Goal: Task Accomplishment & Management: Use online tool/utility

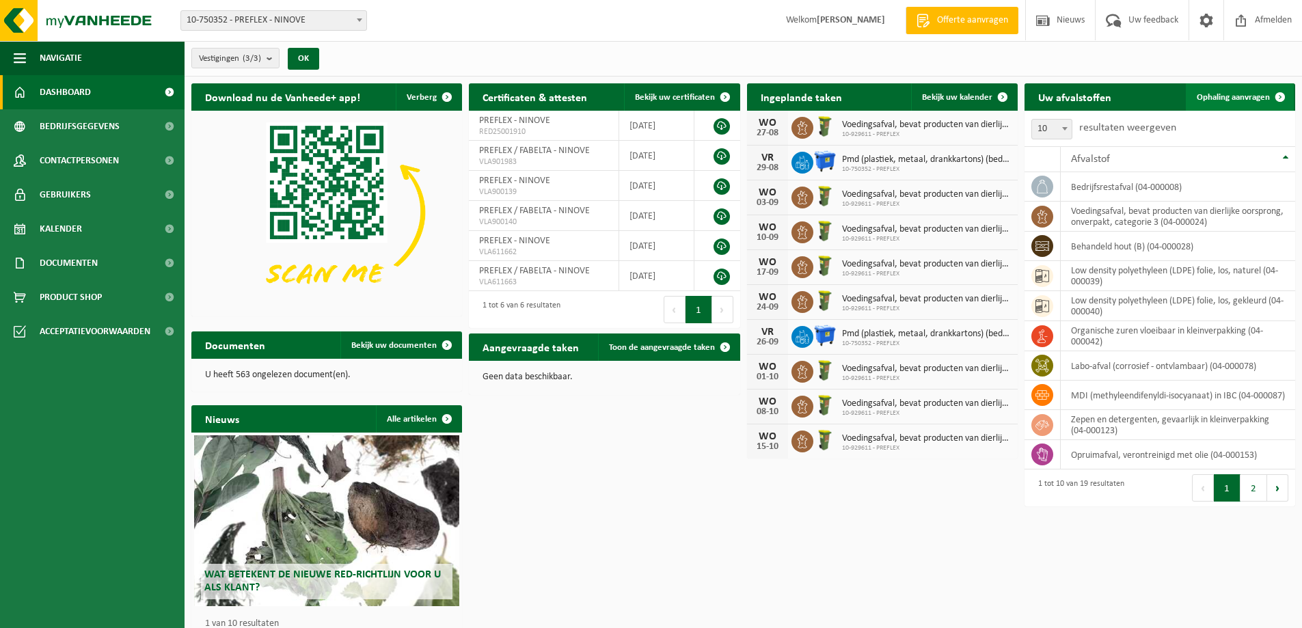
click at [1251, 101] on span "Ophaling aanvragen" at bounding box center [1233, 97] width 73 height 9
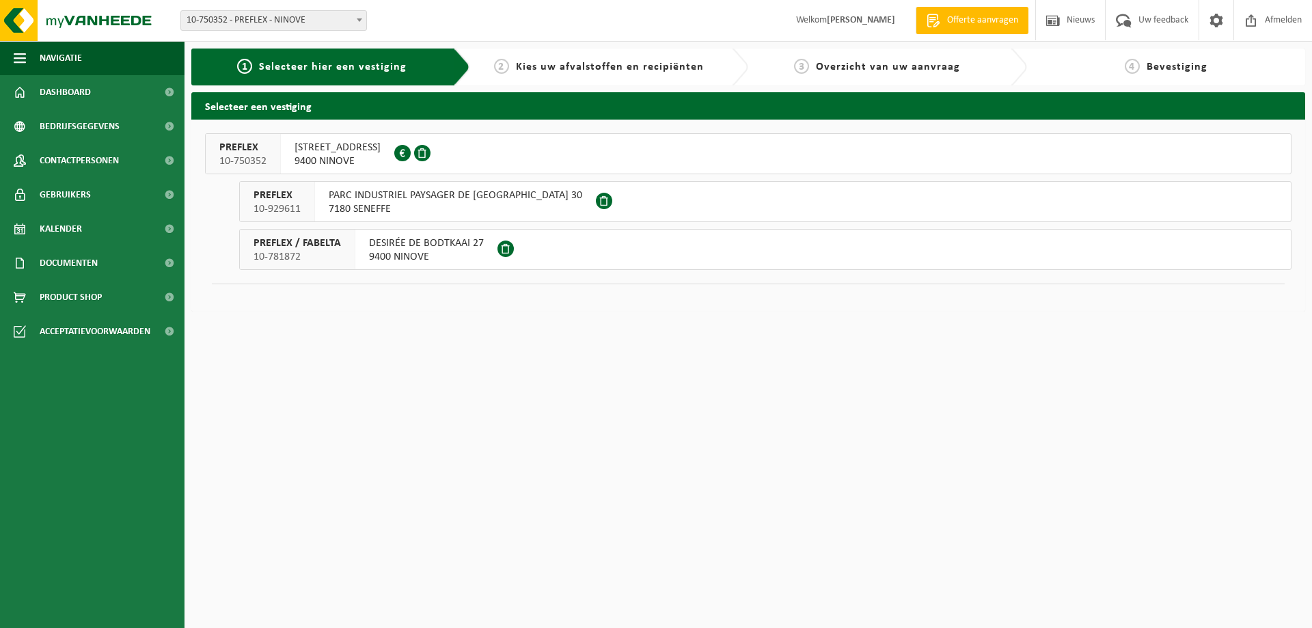
click at [336, 150] on span "ELISABETHLAAN 153" at bounding box center [338, 148] width 86 height 14
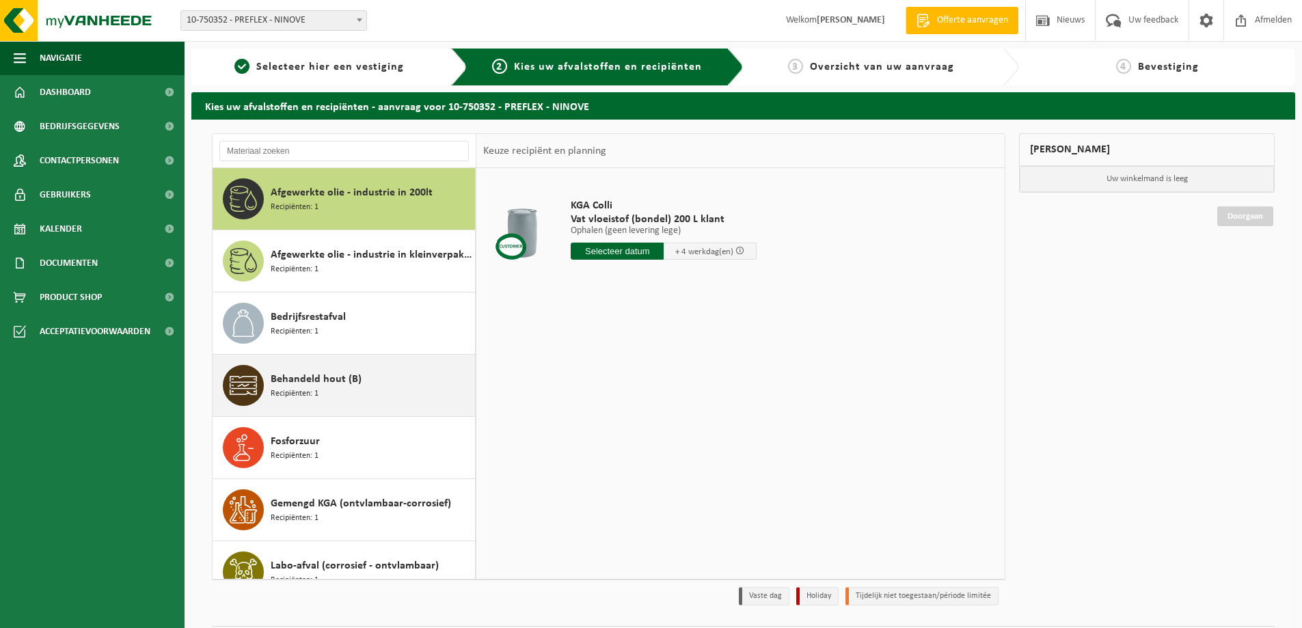
click at [304, 381] on span "Behandeld hout (B)" at bounding box center [316, 379] width 91 height 16
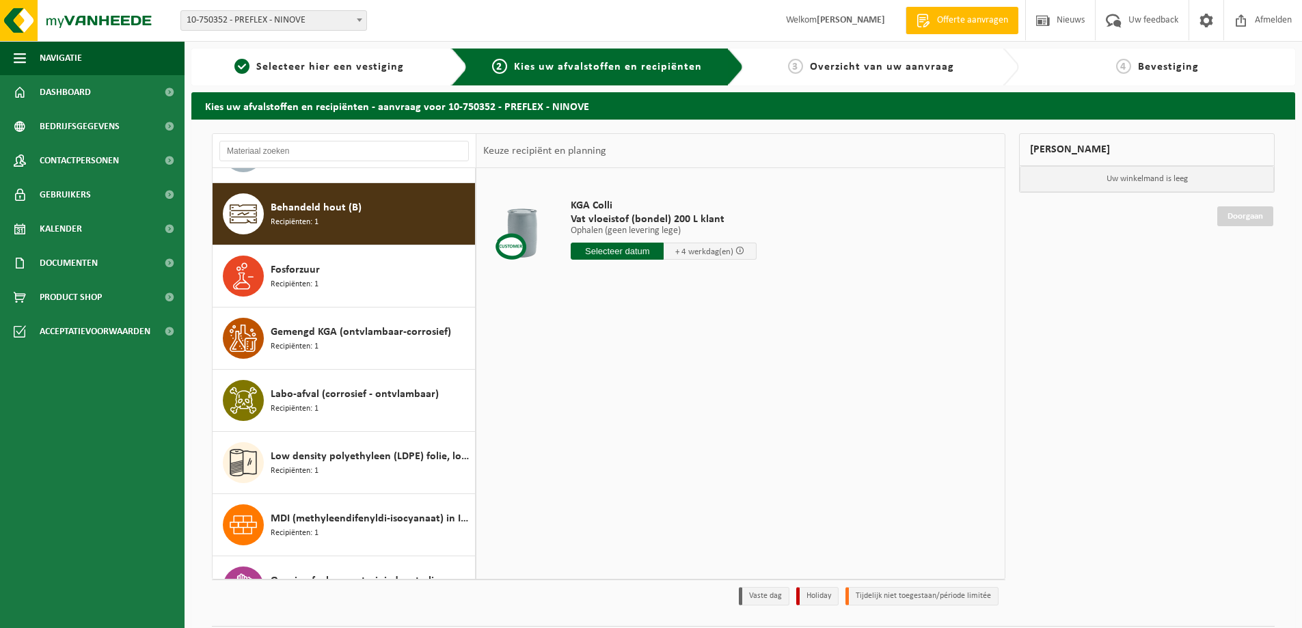
scroll to position [187, 0]
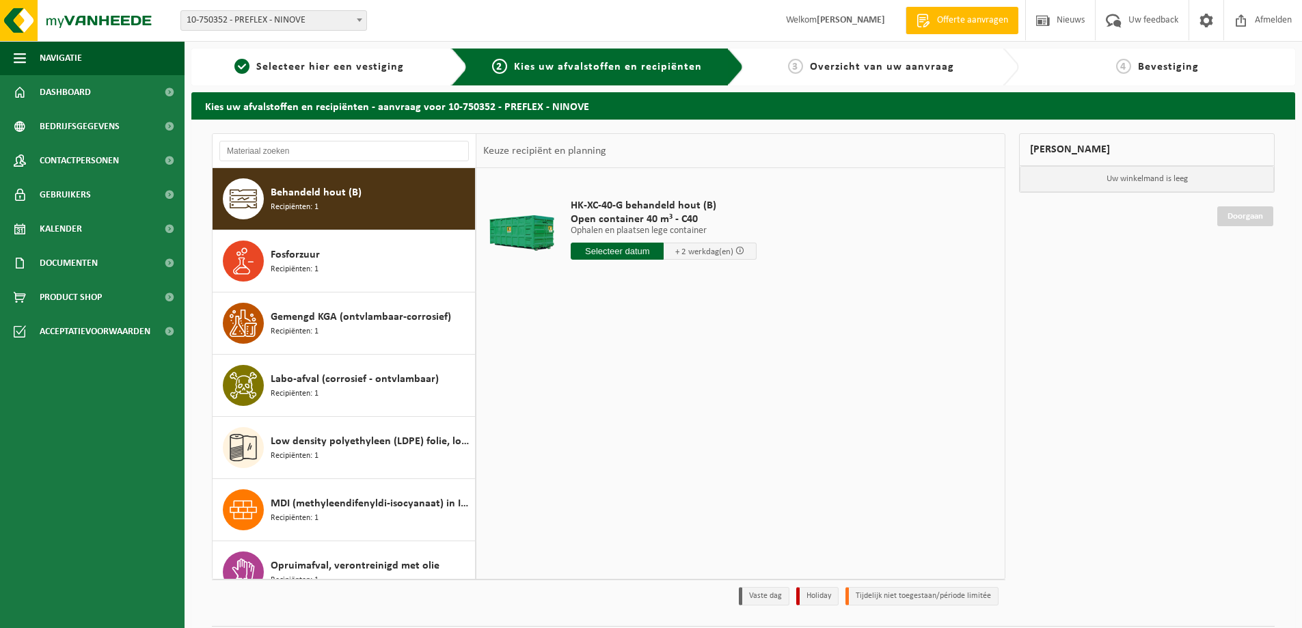
click at [623, 248] on input "text" at bounding box center [617, 251] width 93 height 17
click at [727, 282] on icon at bounding box center [725, 282] width 3 height 7
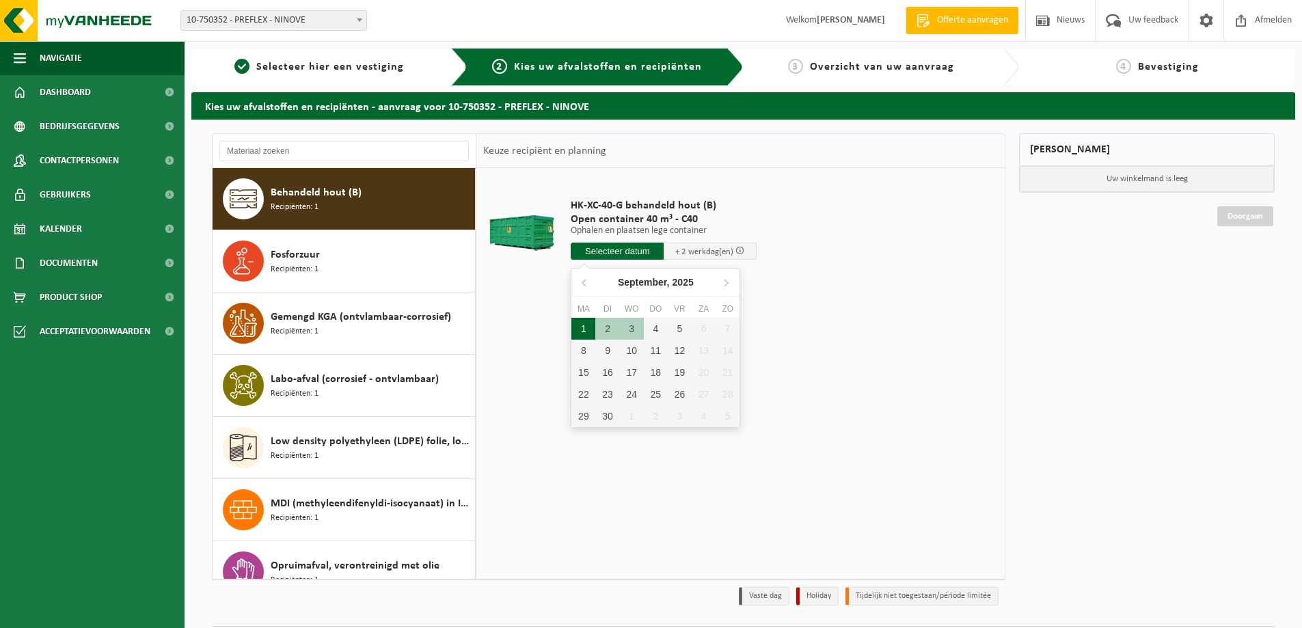
click at [584, 332] on div "1" at bounding box center [583, 329] width 24 height 22
type input "Van 2025-09-01"
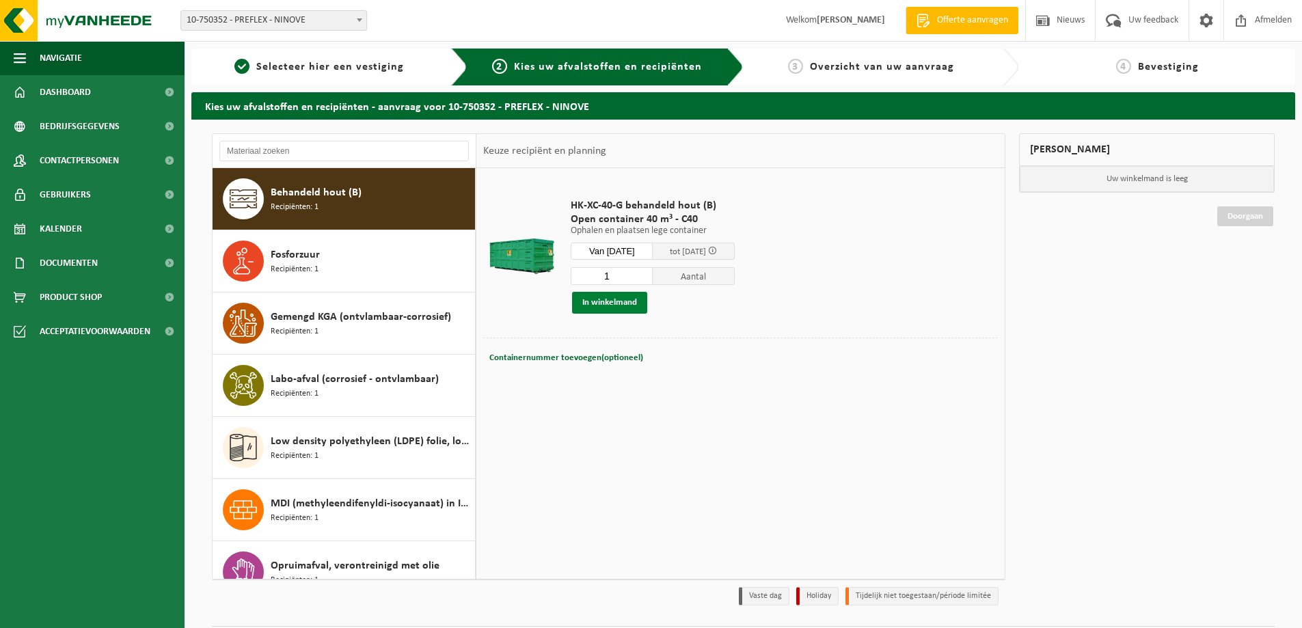
click at [603, 302] on button "In winkelmand" at bounding box center [609, 303] width 75 height 22
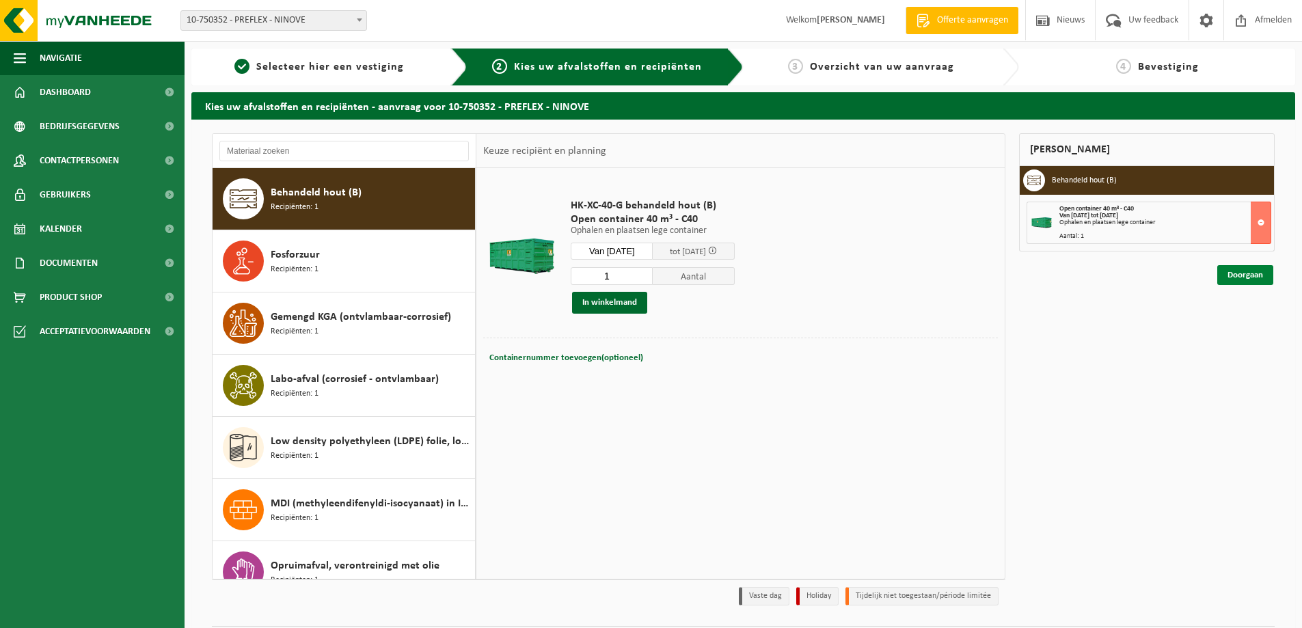
click at [1242, 277] on link "Doorgaan" at bounding box center [1245, 275] width 56 height 20
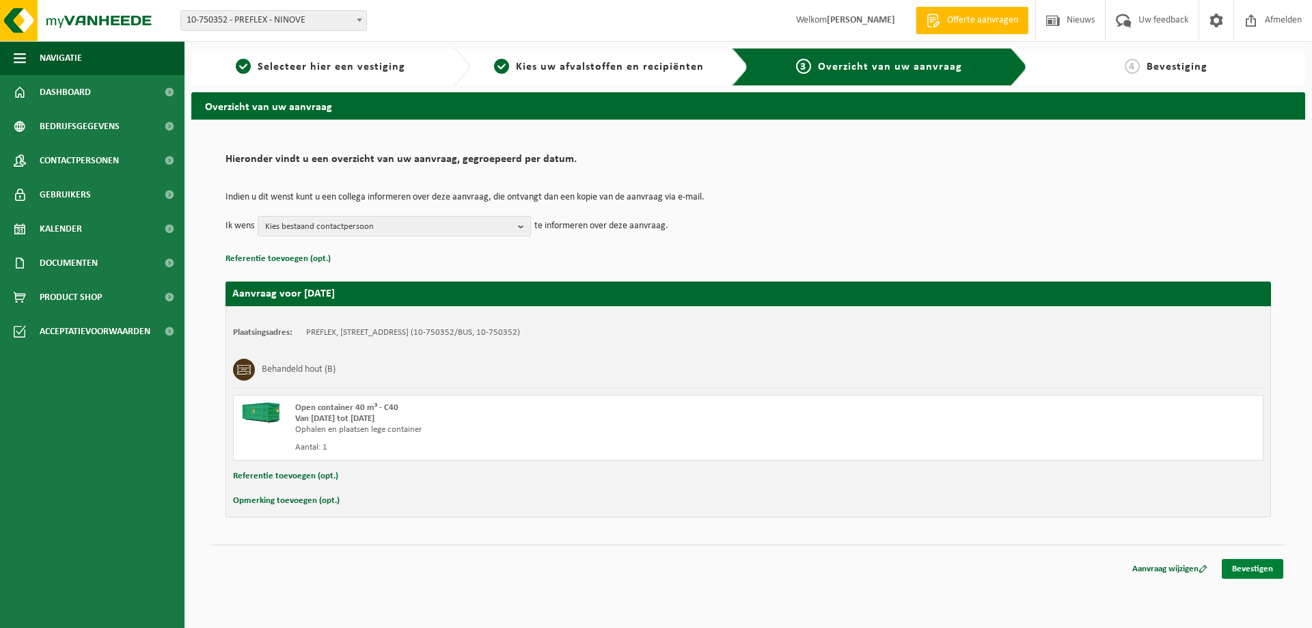
click at [1255, 571] on link "Bevestigen" at bounding box center [1253, 569] width 62 height 20
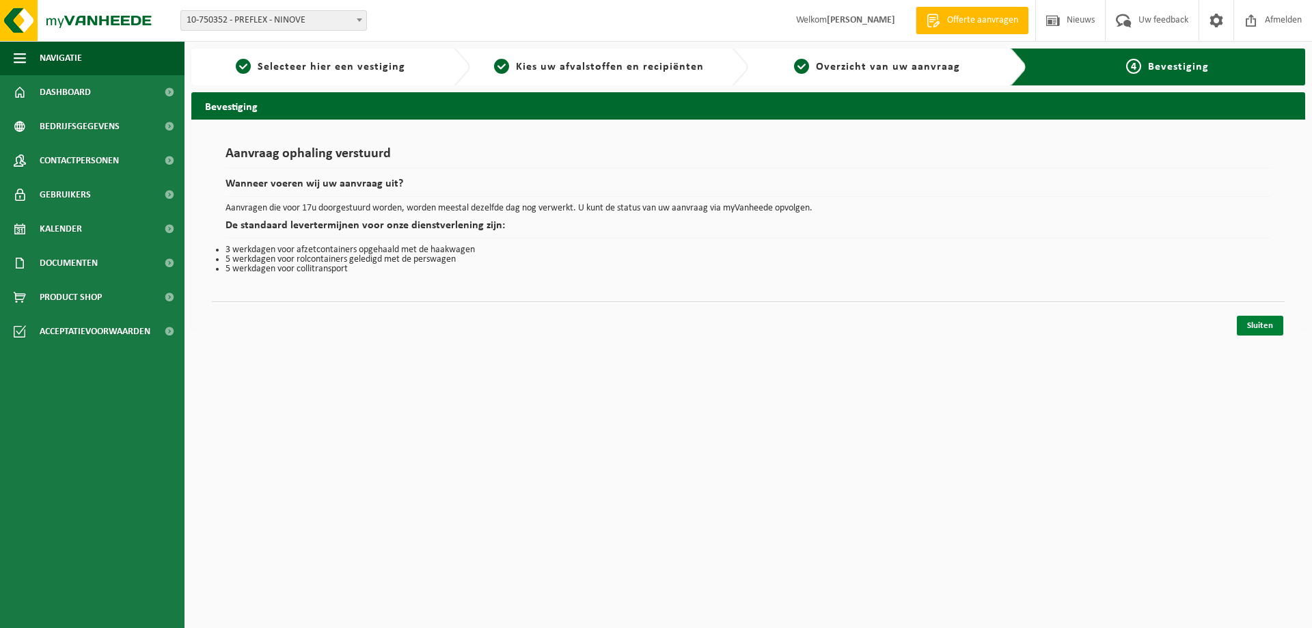
click at [1272, 326] on link "Sluiten" at bounding box center [1260, 326] width 46 height 20
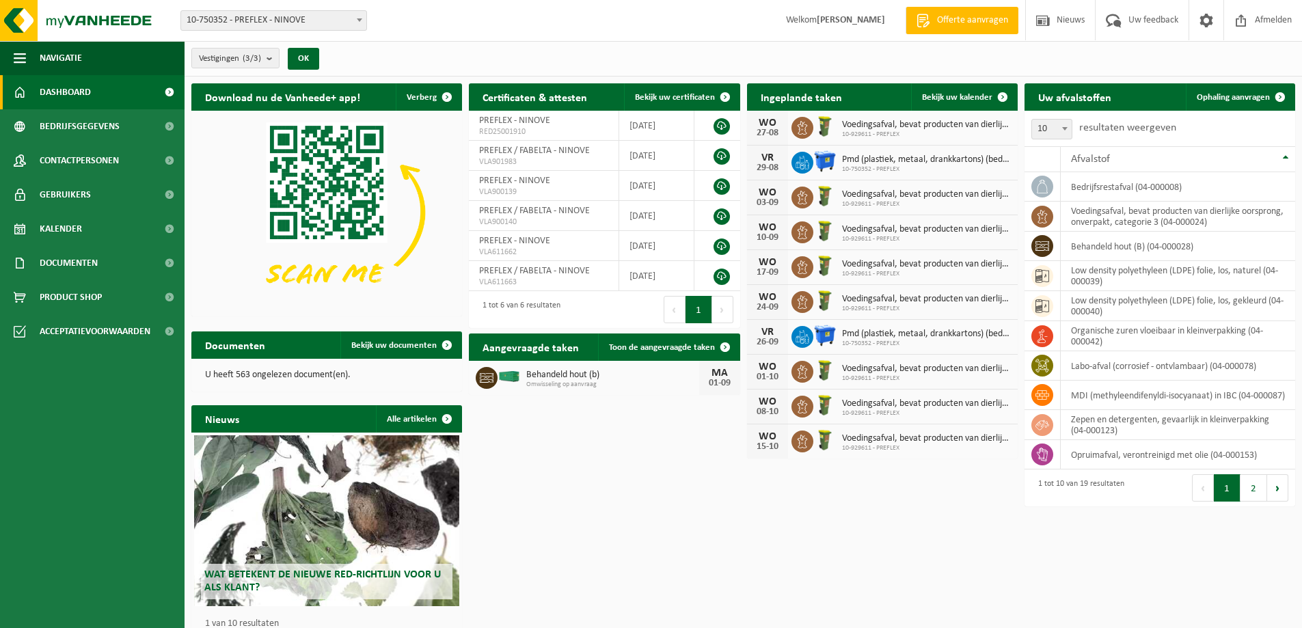
click at [1030, 52] on div "Vestigingen (3/3) Alles selecteren Alles deselecteren Actieve selecteren PREFLE…" at bounding box center [743, 59] width 1117 height 36
